Goal: Transaction & Acquisition: Purchase product/service

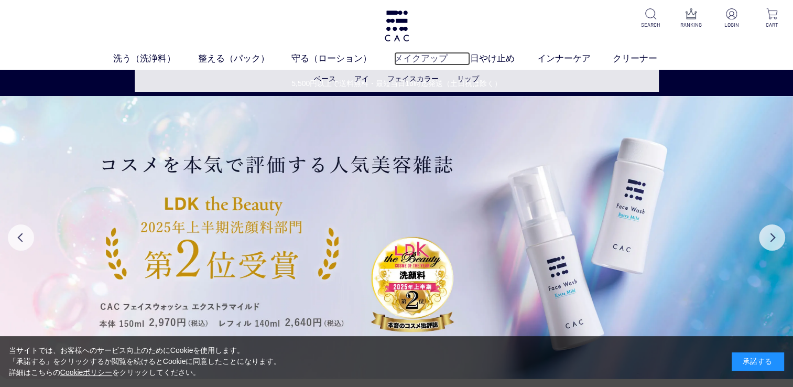
click at [425, 62] on link "メイクアップ" at bounding box center [432, 59] width 76 height 14
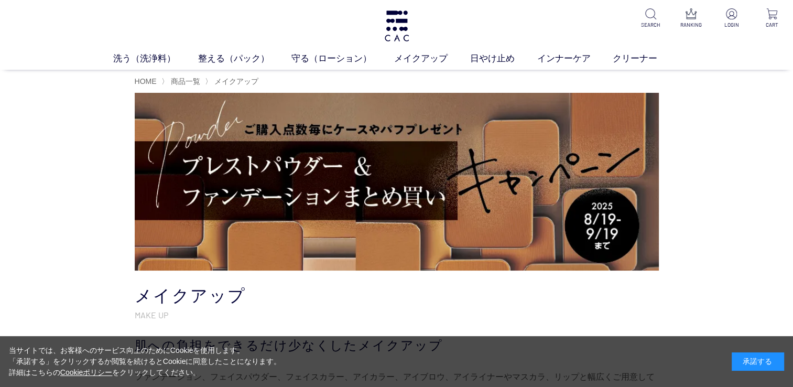
click at [594, 208] on img at bounding box center [397, 182] width 524 height 178
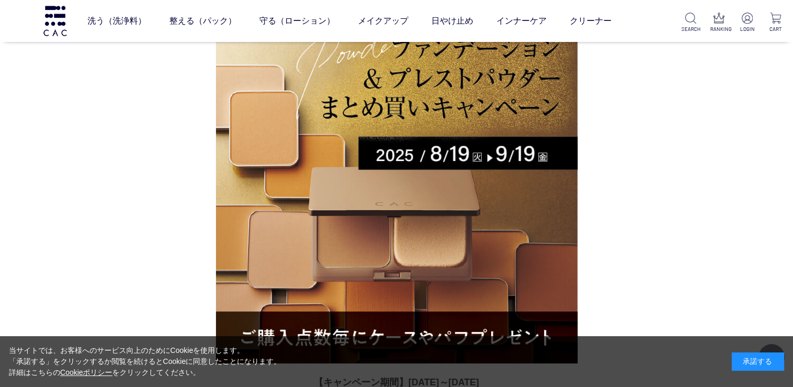
scroll to position [136, 0]
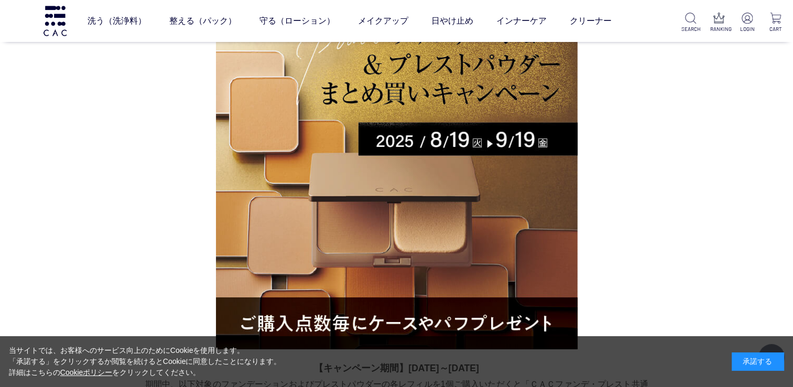
click at [505, 99] on img at bounding box center [397, 168] width 362 height 362
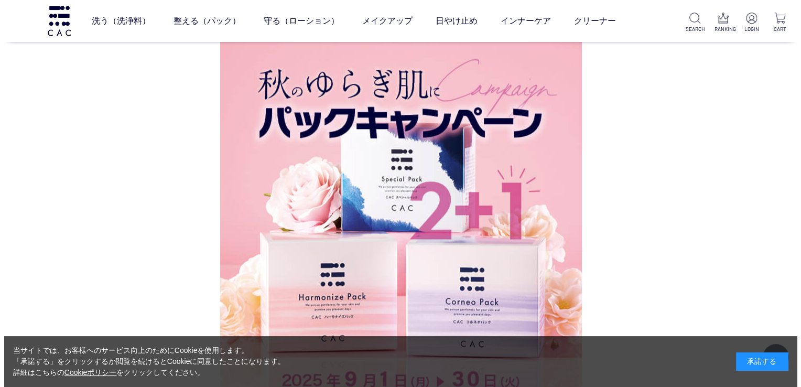
scroll to position [0, 0]
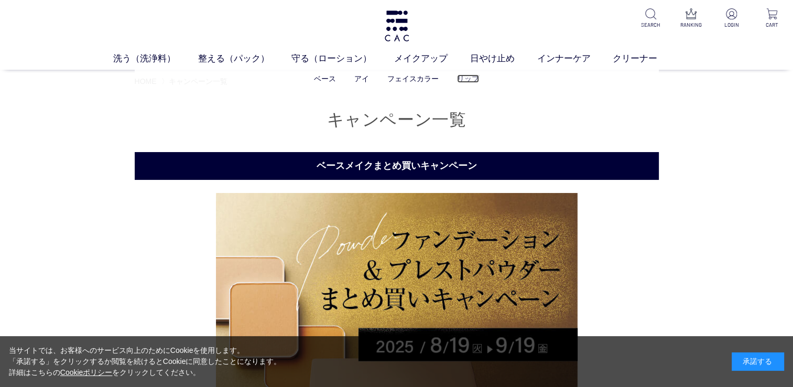
click at [464, 78] on link "リップ" at bounding box center [468, 78] width 22 height 8
